Goal: Information Seeking & Learning: Learn about a topic

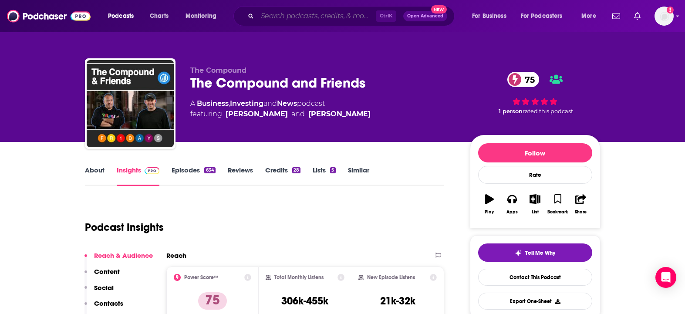
click at [270, 18] on input "Search podcasts, credits, & more..." at bounding box center [316, 16] width 118 height 14
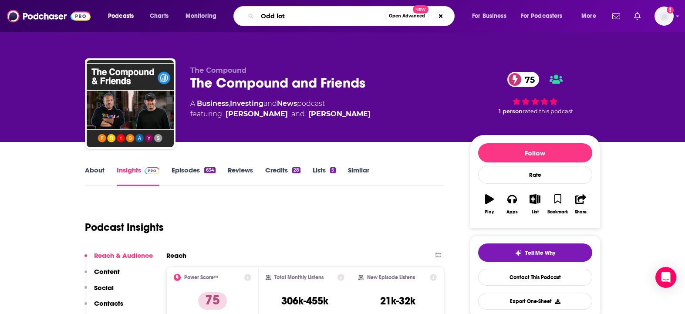
type input "Odd lots"
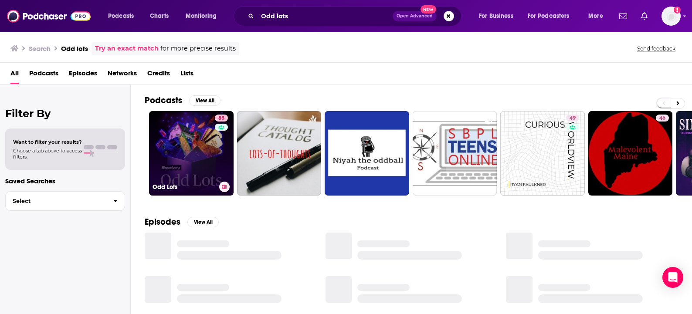
click at [216, 138] on div "85" at bounding box center [222, 148] width 15 height 67
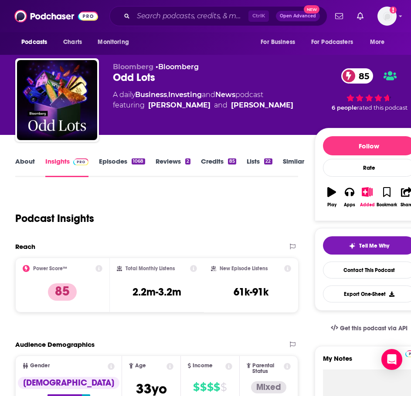
click at [158, 210] on div "Podcast Insights" at bounding box center [153, 213] width 276 height 44
